Goal: Task Accomplishment & Management: Use online tool/utility

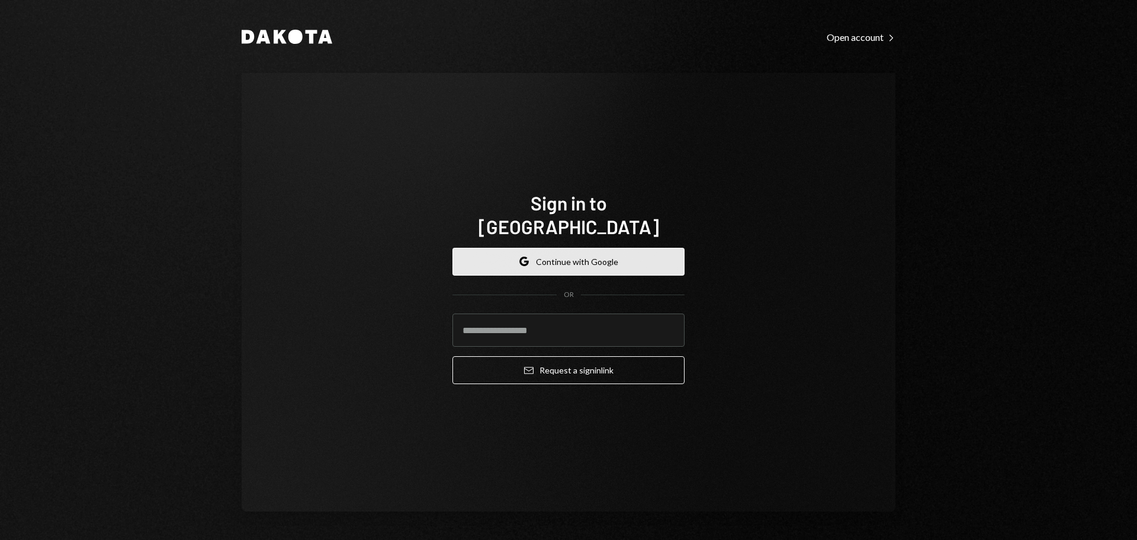
click at [536, 248] on button "Google Continue with Google" at bounding box center [569, 262] width 232 height 28
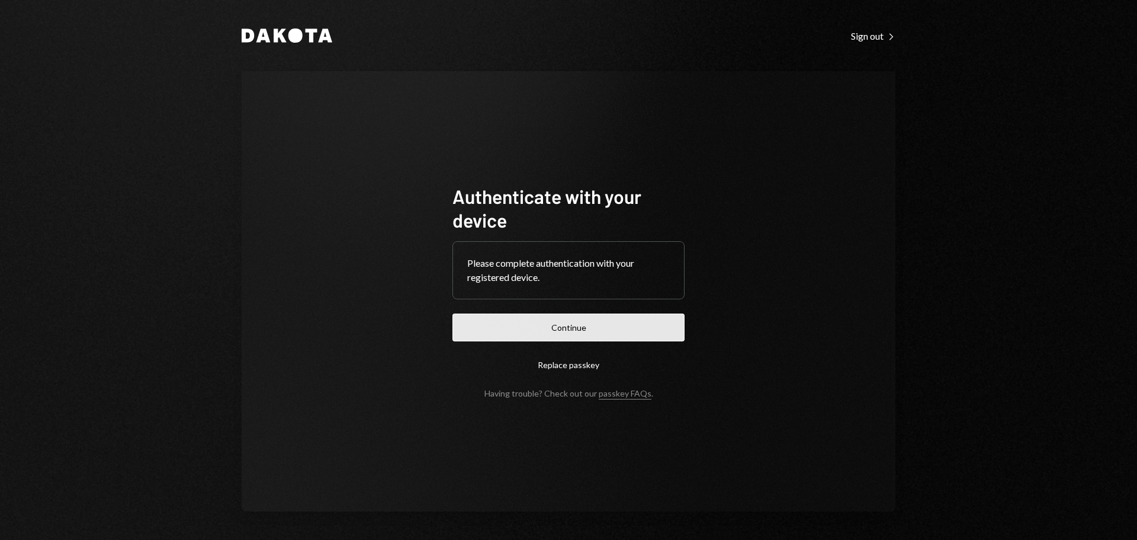
click at [618, 324] on button "Continue" at bounding box center [569, 327] width 232 height 28
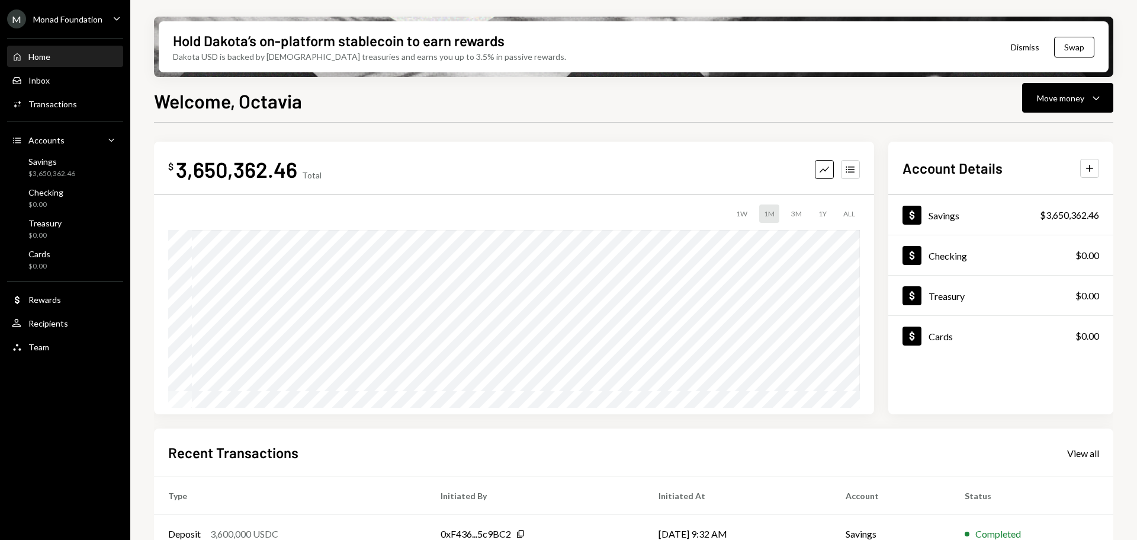
click at [104, 9] on div "M Monad Foundation Caret Down" at bounding box center [65, 18] width 130 height 19
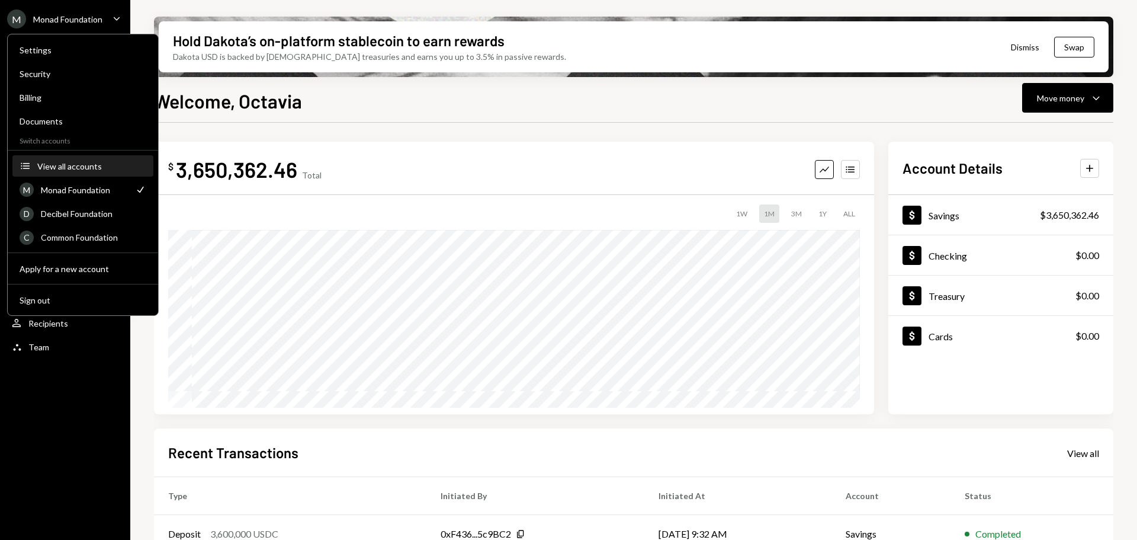
click at [67, 163] on div "View all accounts" at bounding box center [91, 166] width 109 height 10
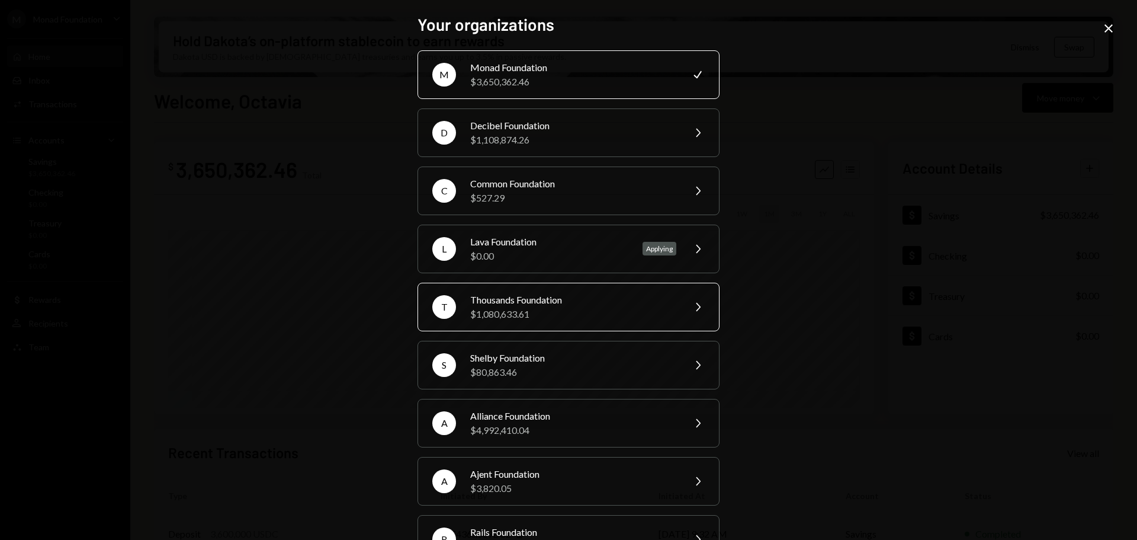
click at [568, 299] on div "Thousands Foundation" at bounding box center [573, 300] width 206 height 14
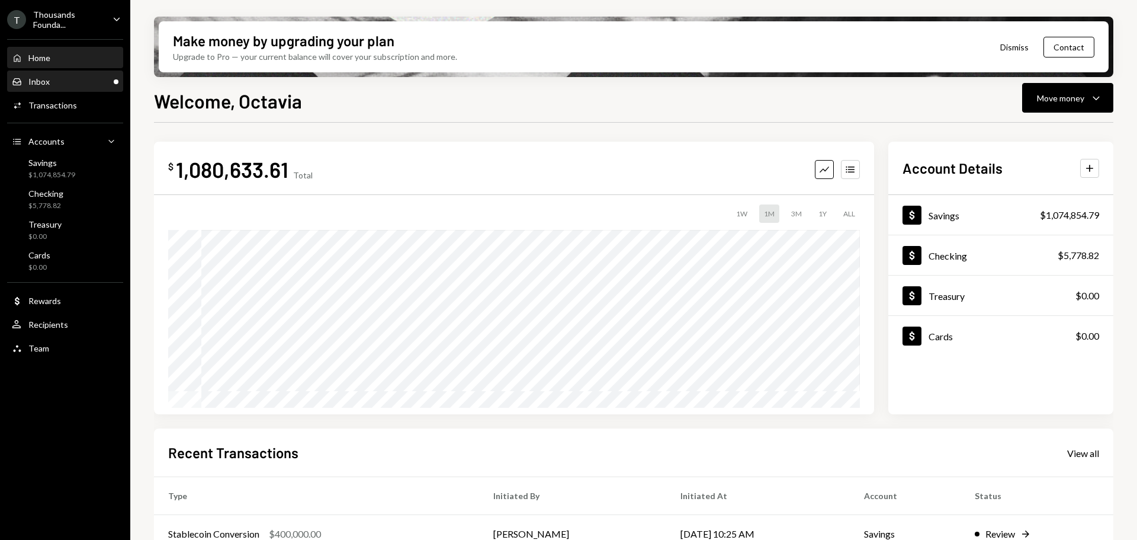
click at [56, 79] on div "Inbox Inbox" at bounding box center [65, 81] width 107 height 11
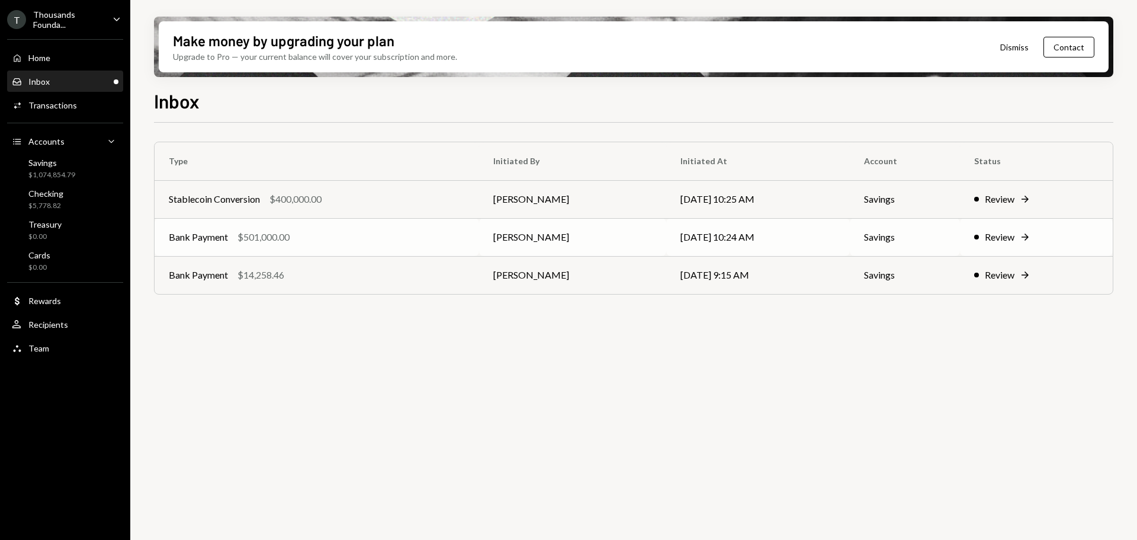
click at [235, 234] on div "Bank Payment $501,000.00" at bounding box center [317, 237] width 296 height 14
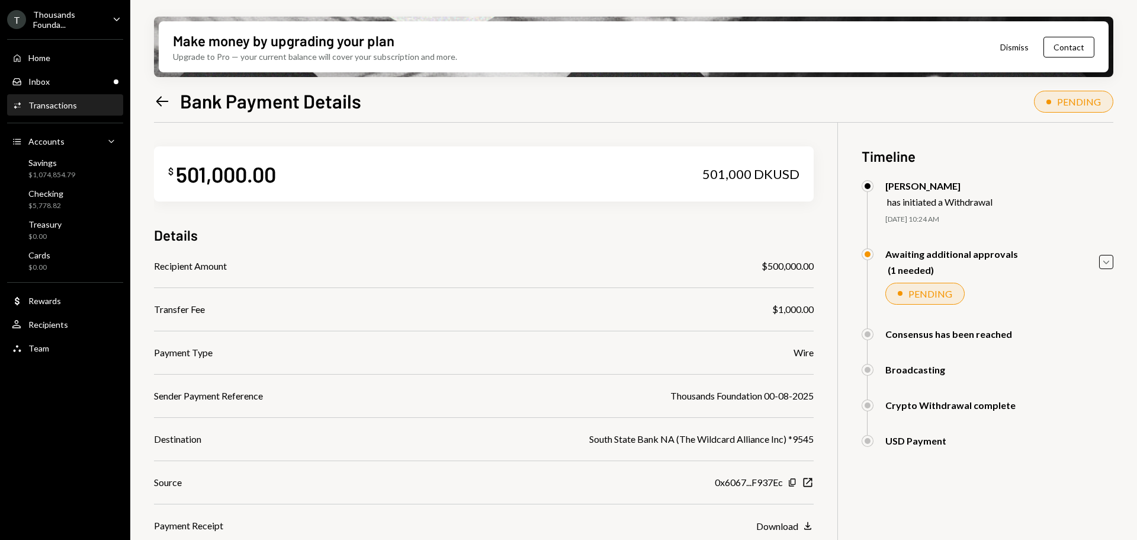
scroll to position [95, 0]
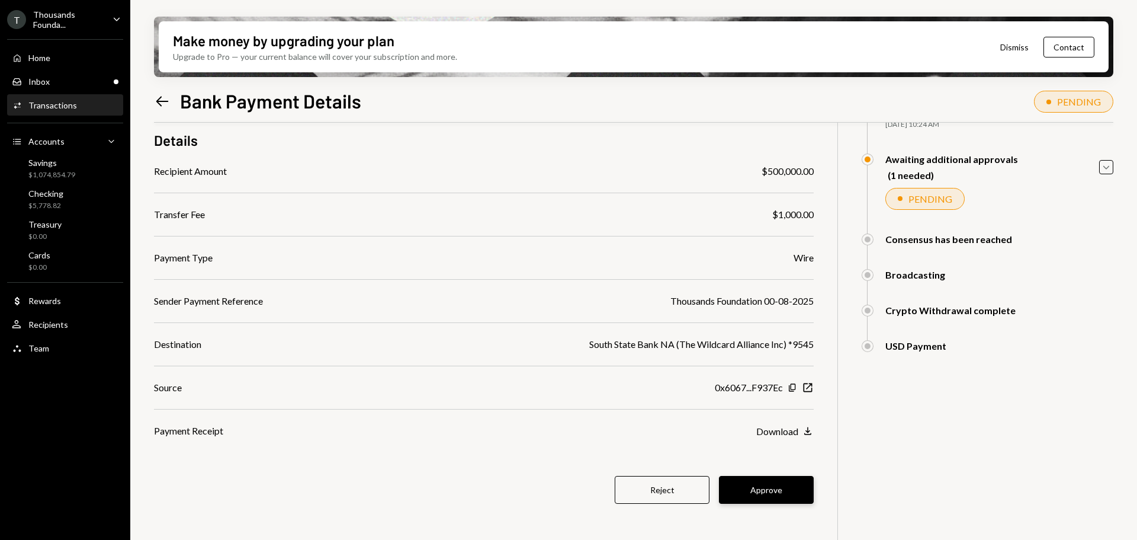
click at [764, 490] on button "Approve" at bounding box center [766, 490] width 95 height 28
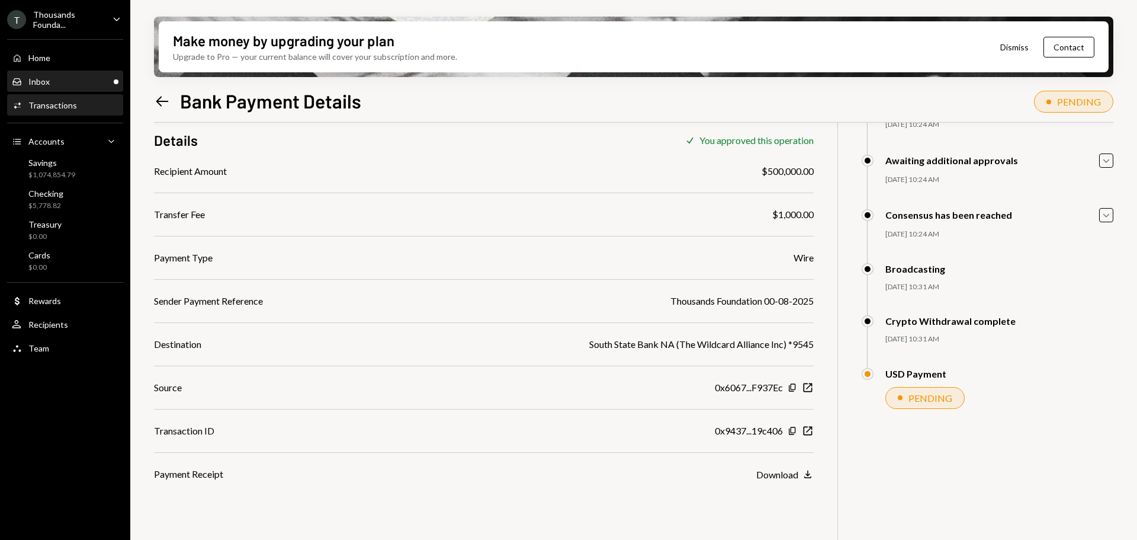
click at [60, 76] on div "Inbox Inbox" at bounding box center [65, 81] width 107 height 11
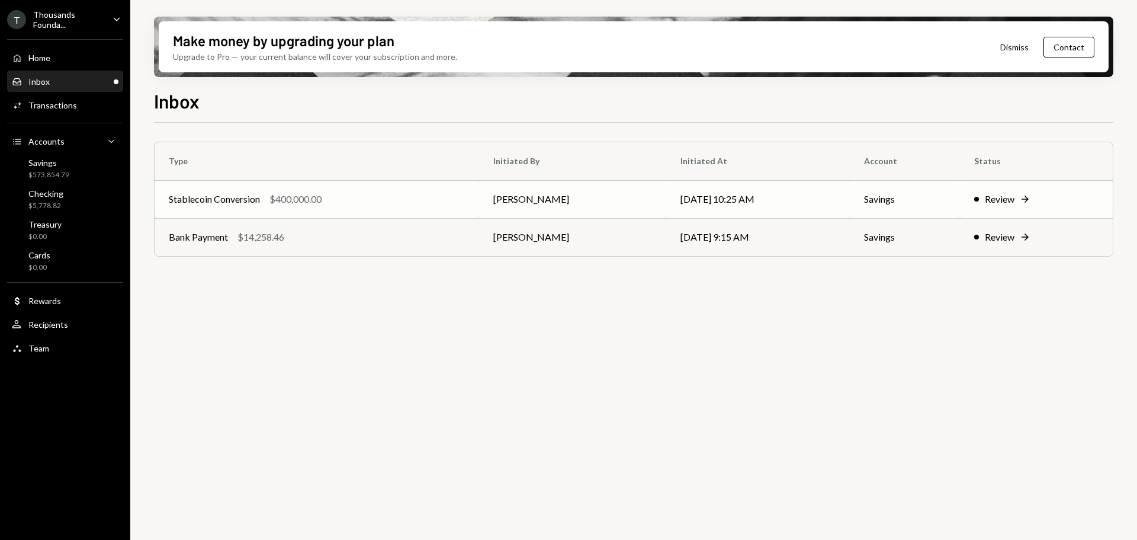
click at [350, 195] on div "Stablecoin Conversion $400,000.00" at bounding box center [317, 199] width 296 height 14
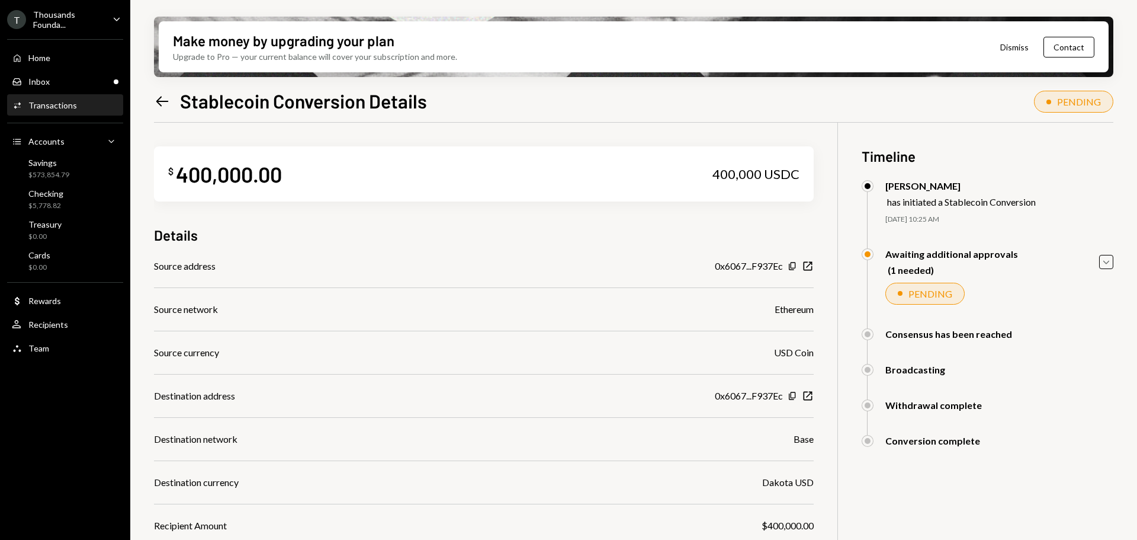
scroll to position [112, 0]
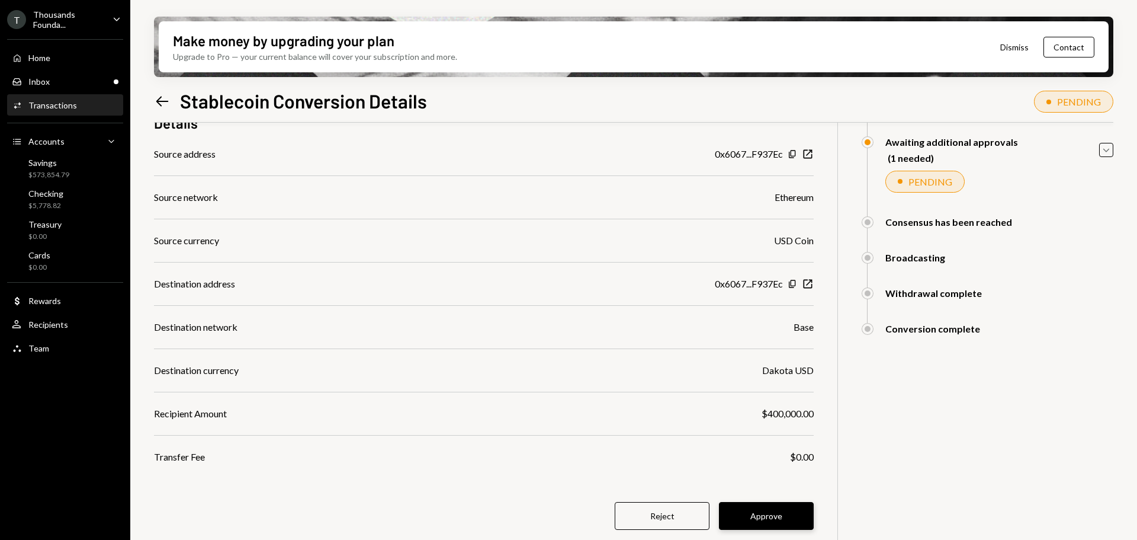
click at [754, 515] on button "Approve" at bounding box center [766, 516] width 95 height 28
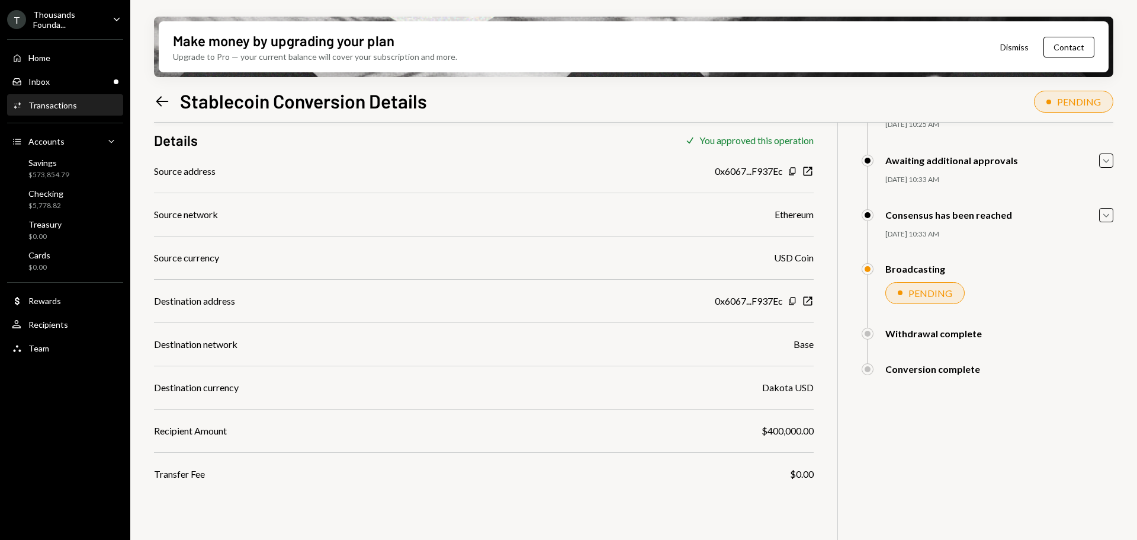
scroll to position [95, 0]
click at [46, 74] on div "Inbox Inbox" at bounding box center [65, 82] width 107 height 20
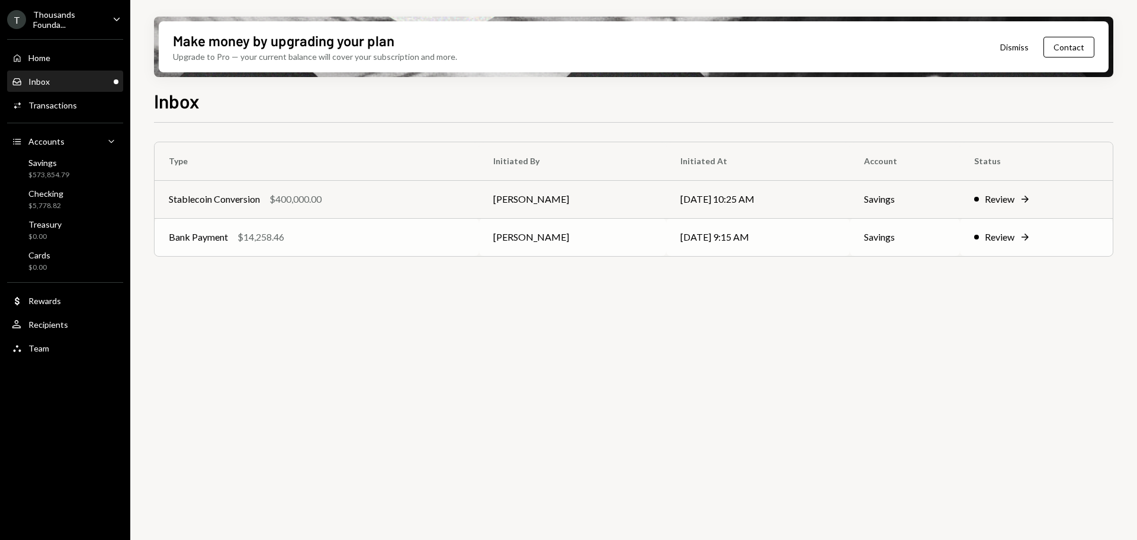
click at [242, 226] on td "Bank Payment $14,258.46" at bounding box center [317, 237] width 325 height 38
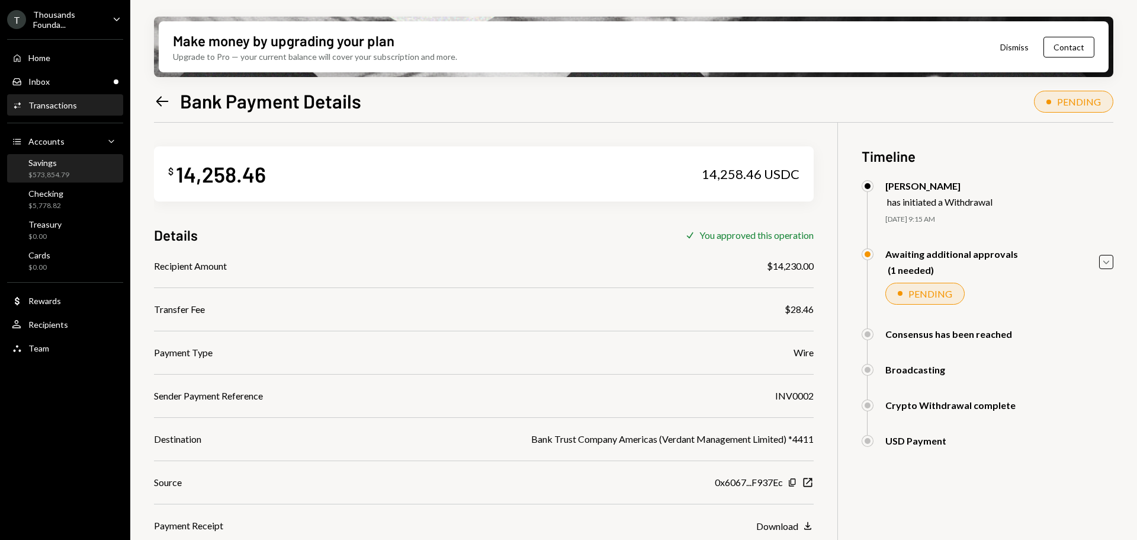
click at [28, 171] on div "$573,854.79" at bounding box center [48, 175] width 41 height 10
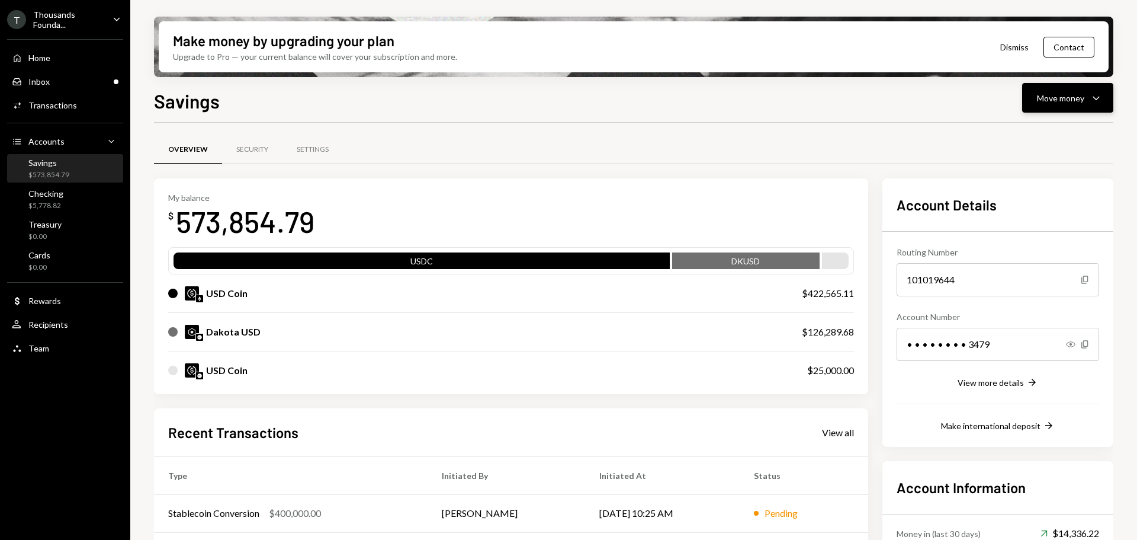
click at [1067, 92] on div "Move money" at bounding box center [1060, 98] width 47 height 12
click at [1032, 130] on div "Send" at bounding box center [1058, 133] width 86 height 12
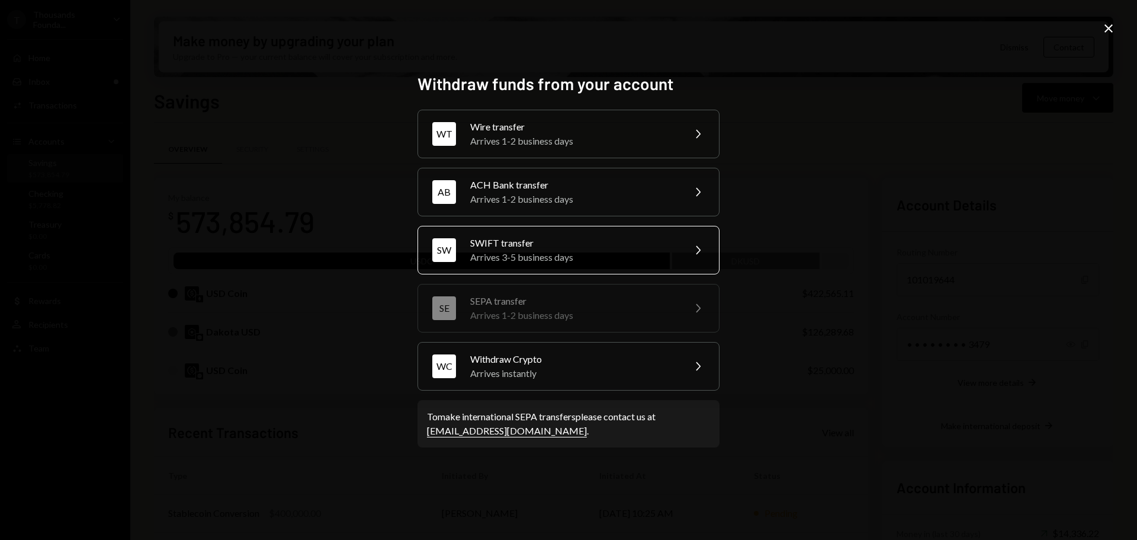
click at [507, 245] on div "SWIFT transfer" at bounding box center [573, 243] width 206 height 14
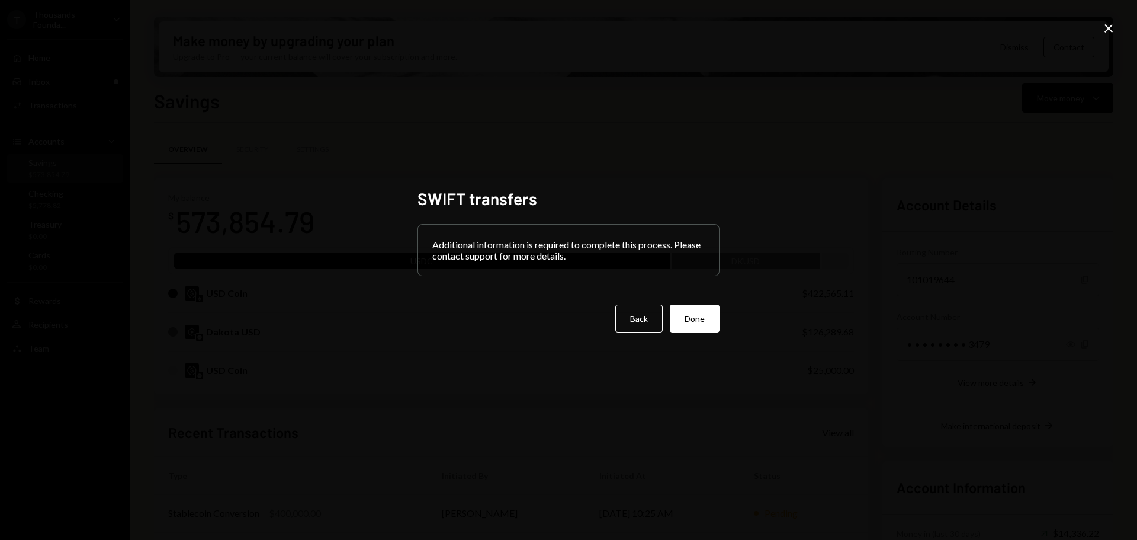
click at [1107, 28] on icon "Close" at bounding box center [1109, 28] width 14 height 14
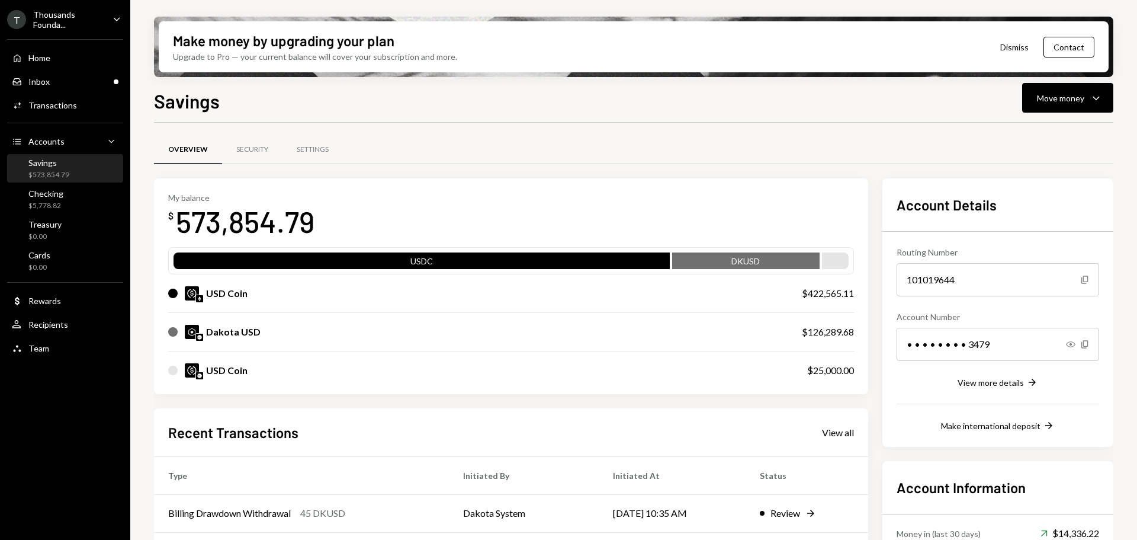
click at [116, 15] on icon "Caret Down" at bounding box center [116, 18] width 13 height 13
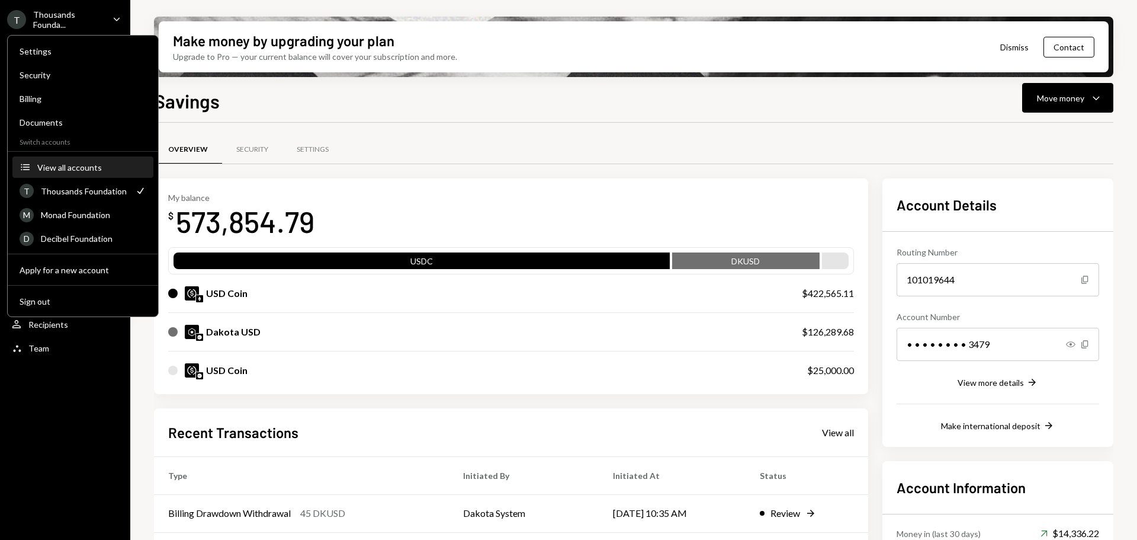
click at [69, 167] on div "View all accounts" at bounding box center [91, 167] width 109 height 10
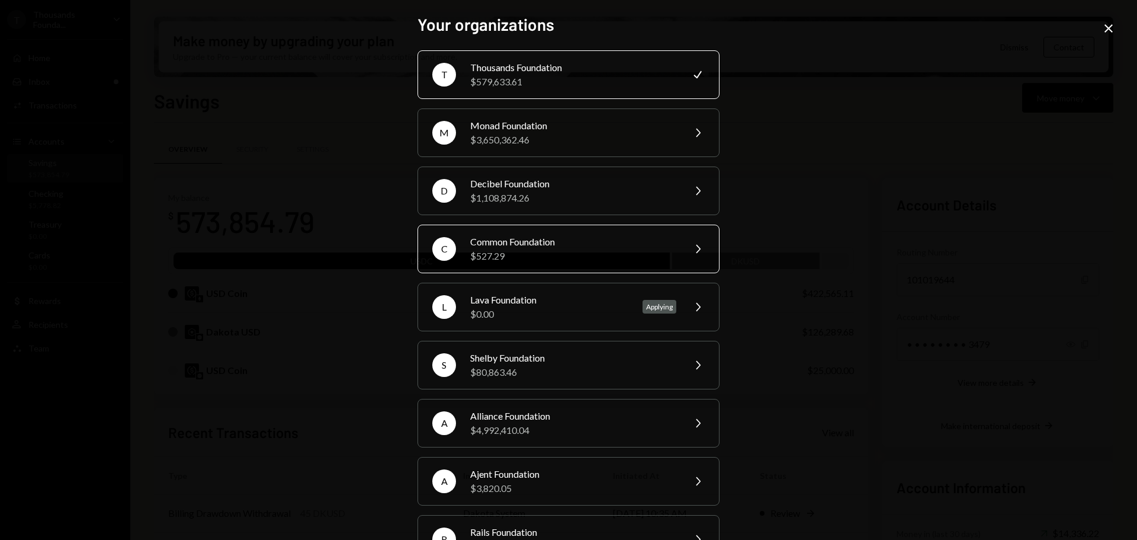
click at [515, 245] on div "Common Foundation" at bounding box center [573, 242] width 206 height 14
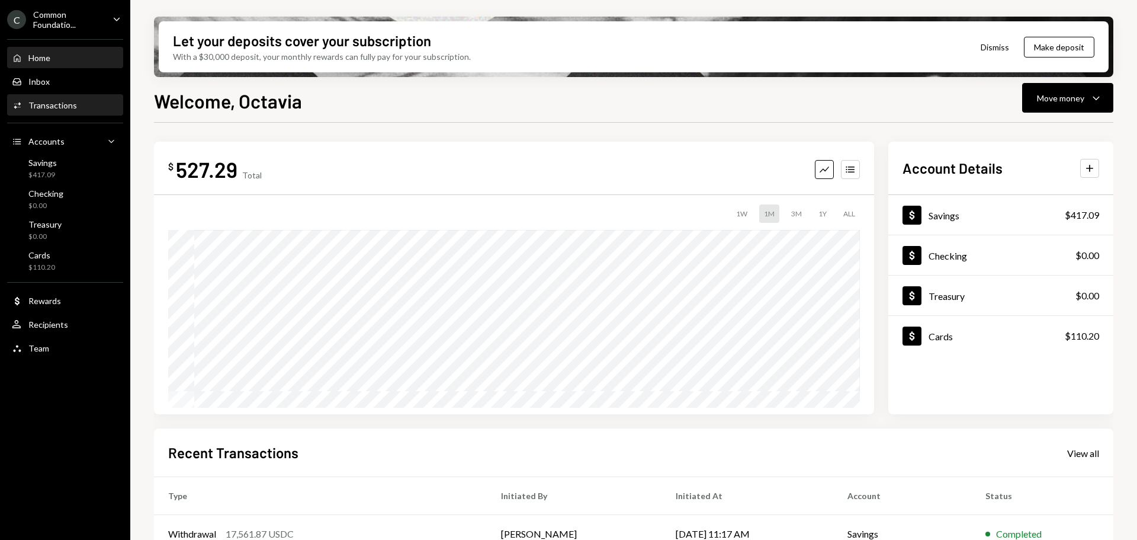
click at [59, 105] on div "Transactions" at bounding box center [52, 105] width 49 height 10
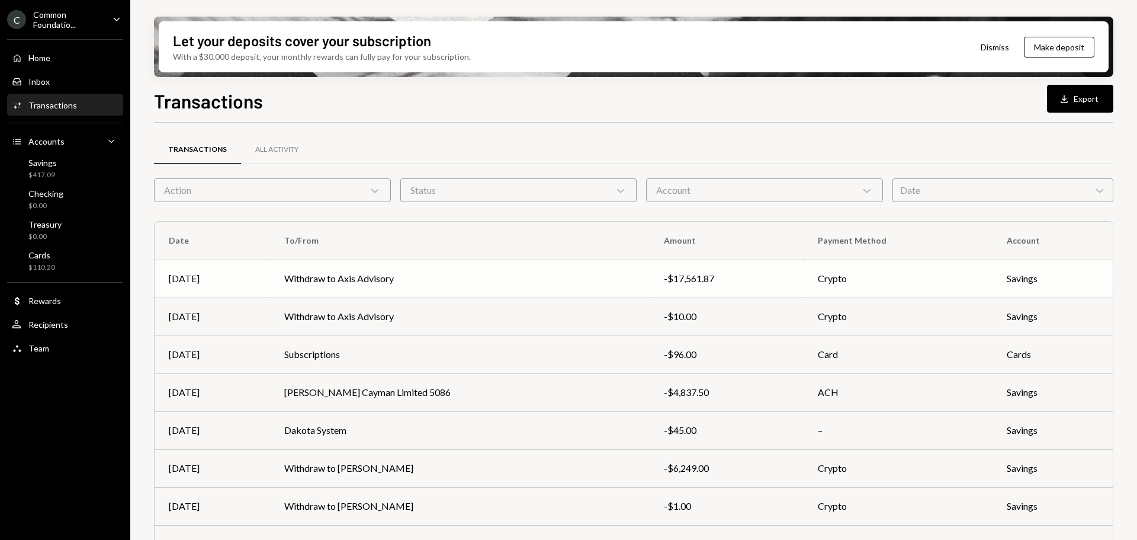
click at [332, 282] on td "Withdraw to Axis Advisory" at bounding box center [460, 278] width 380 height 38
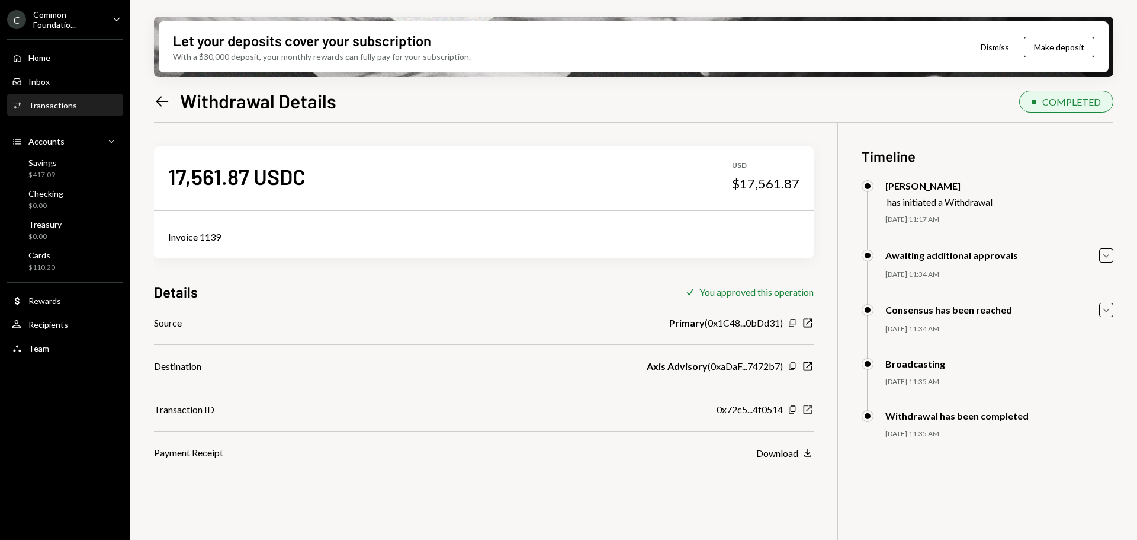
click at [810, 411] on icon "New Window" at bounding box center [808, 409] width 12 height 12
